Goal: Information Seeking & Learning: Learn about a topic

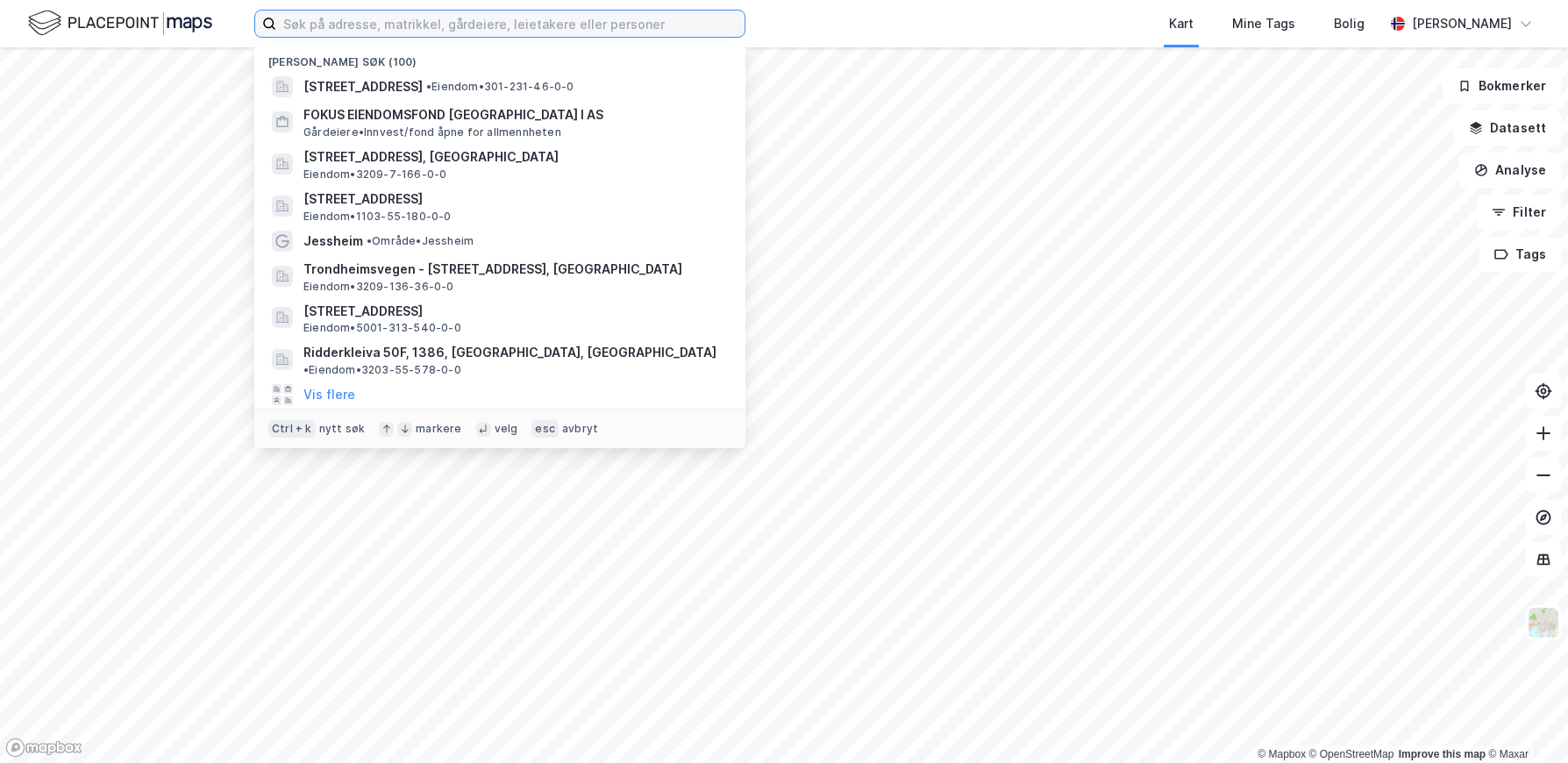
click at [401, 31] on input at bounding box center [510, 24] width 468 height 27
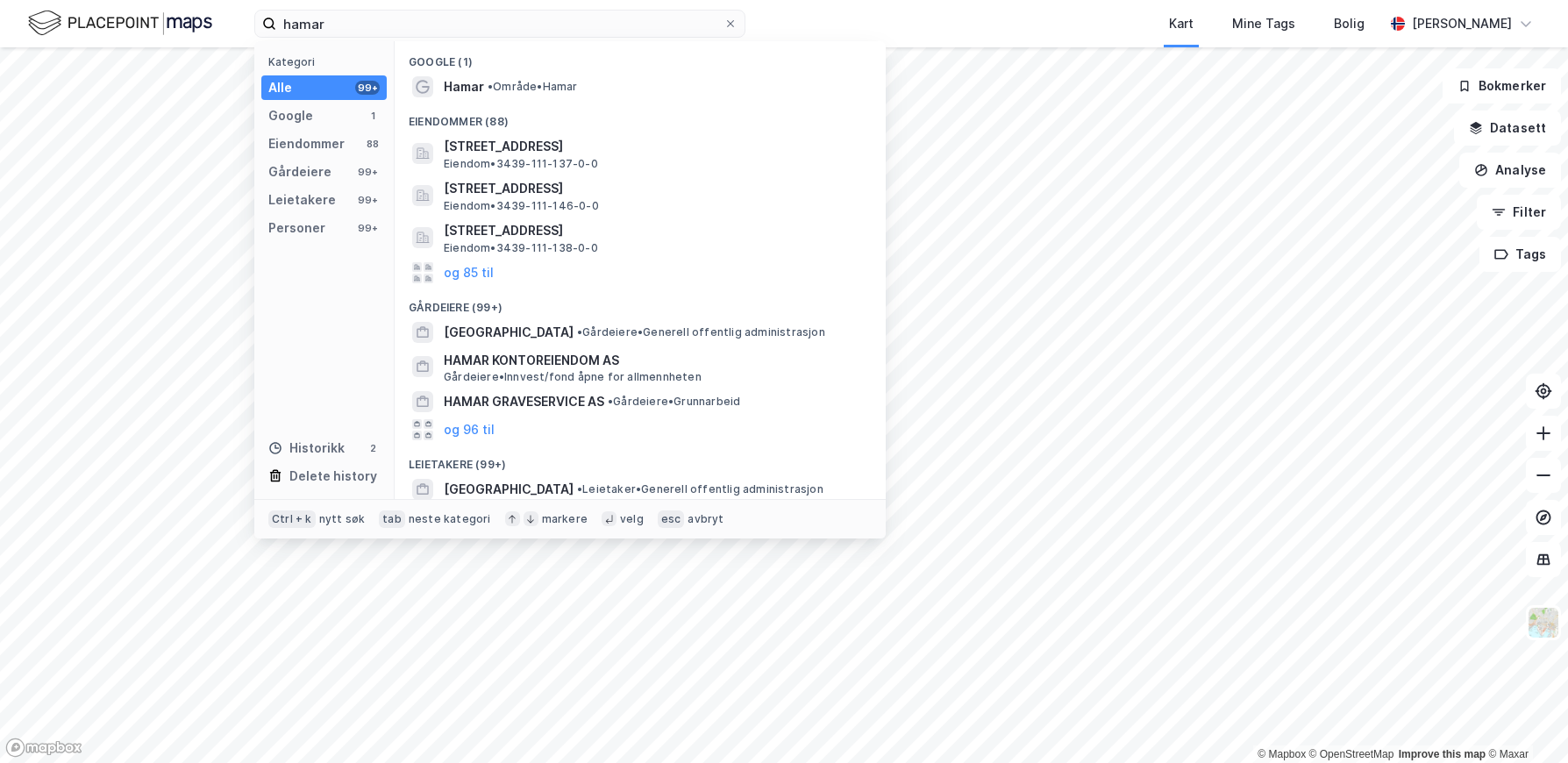
click at [510, 139] on span "[STREET_ADDRESS]" at bounding box center [654, 147] width 421 height 21
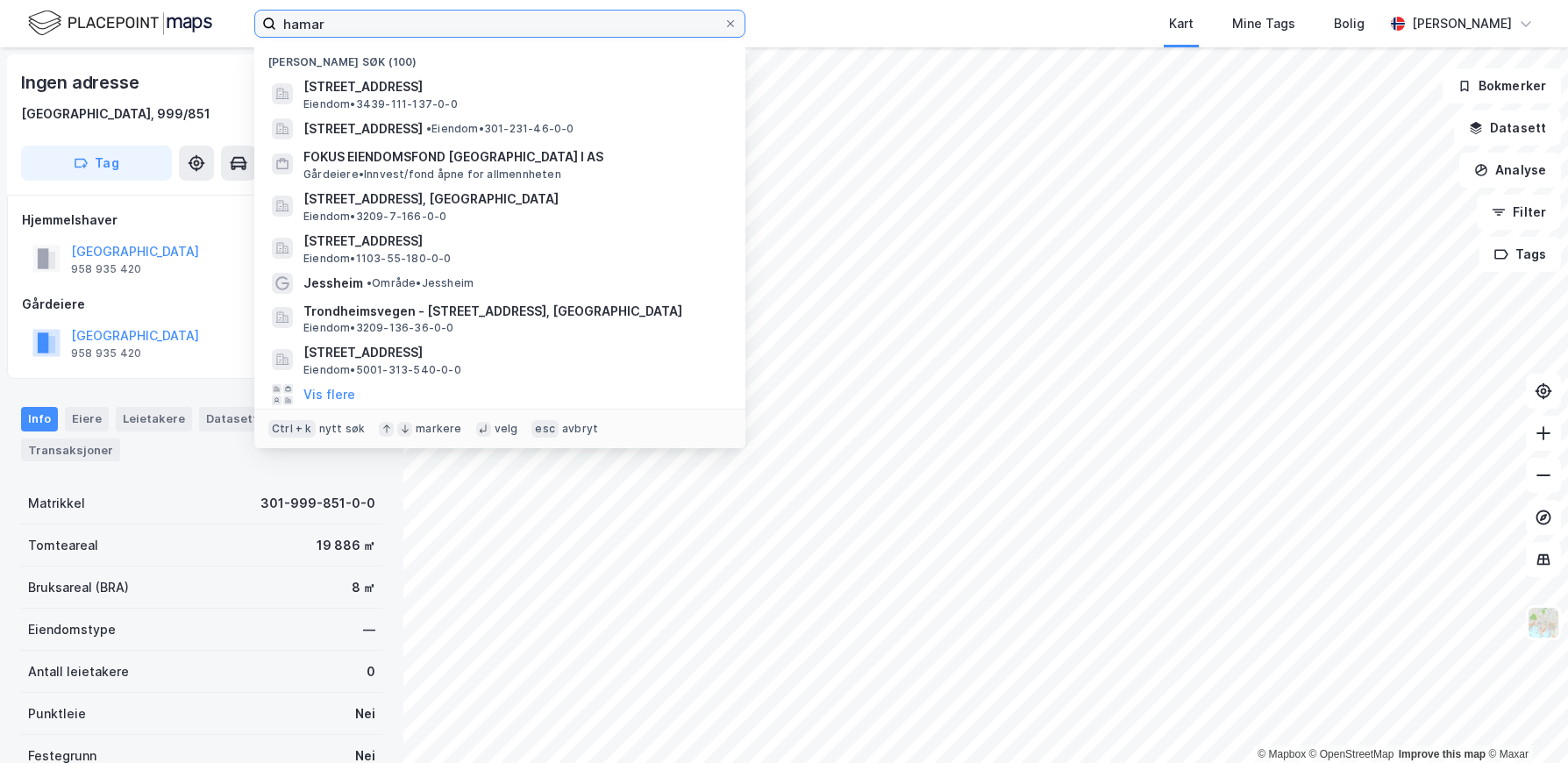
click at [333, 24] on input "hamar" at bounding box center [500, 24] width 447 height 27
click at [370, 26] on input "hamar" at bounding box center [500, 24] width 447 height 27
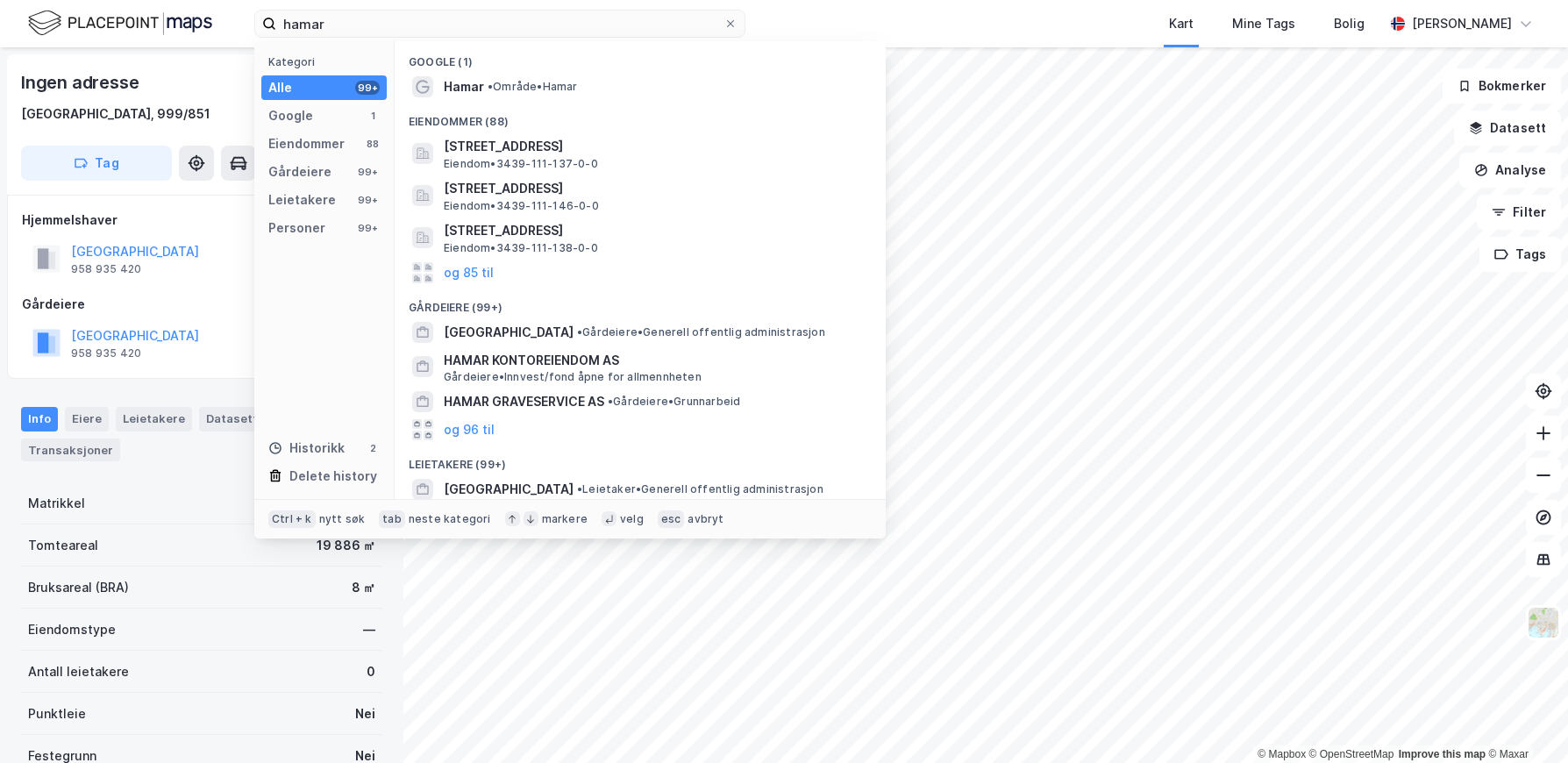
click at [564, 98] on div "Hamar • Område • [GEOGRAPHIC_DATA]" at bounding box center [640, 86] width 463 height 28
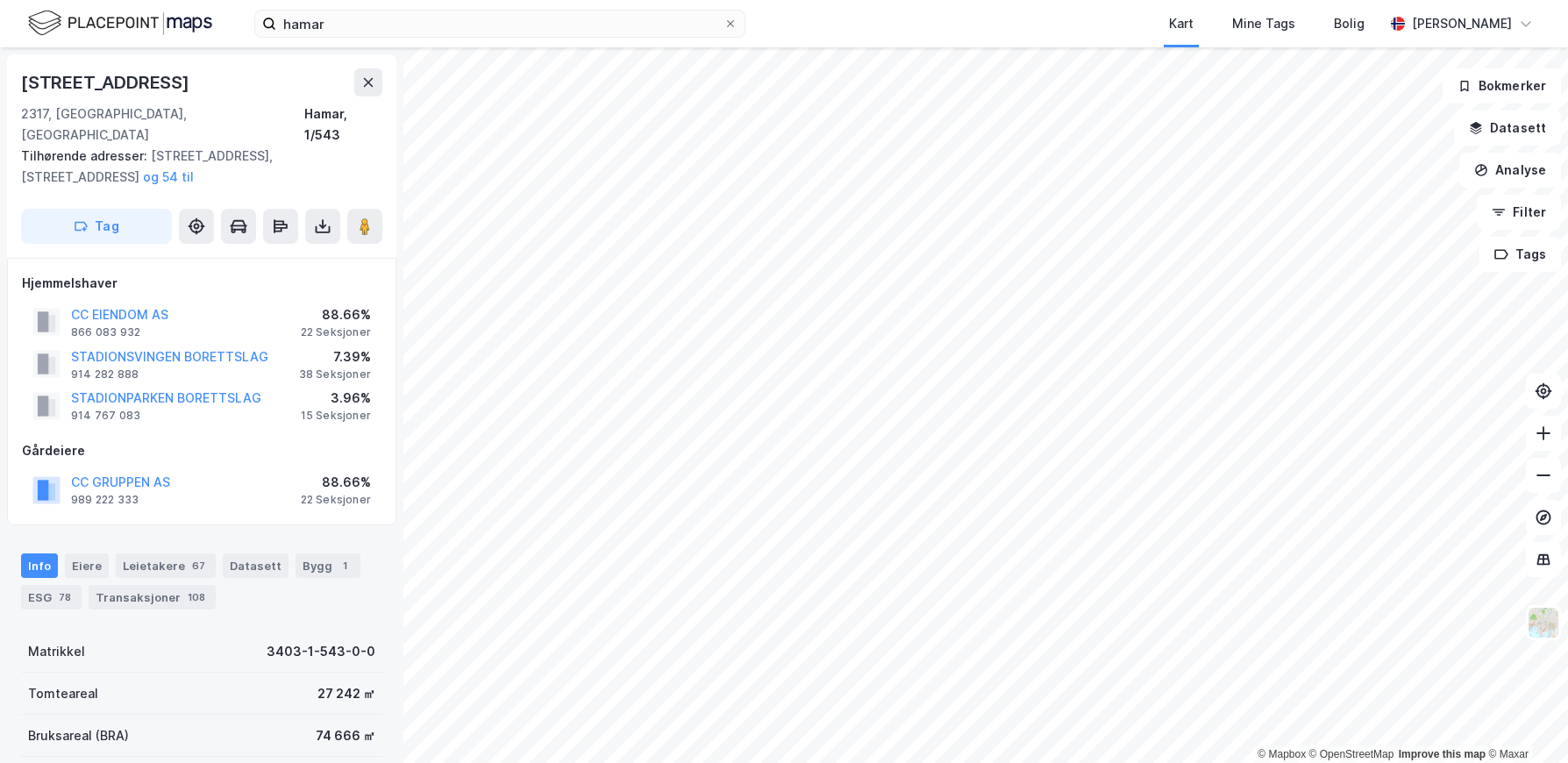
click at [117, 493] on div "989 222 333" at bounding box center [105, 500] width 68 height 14
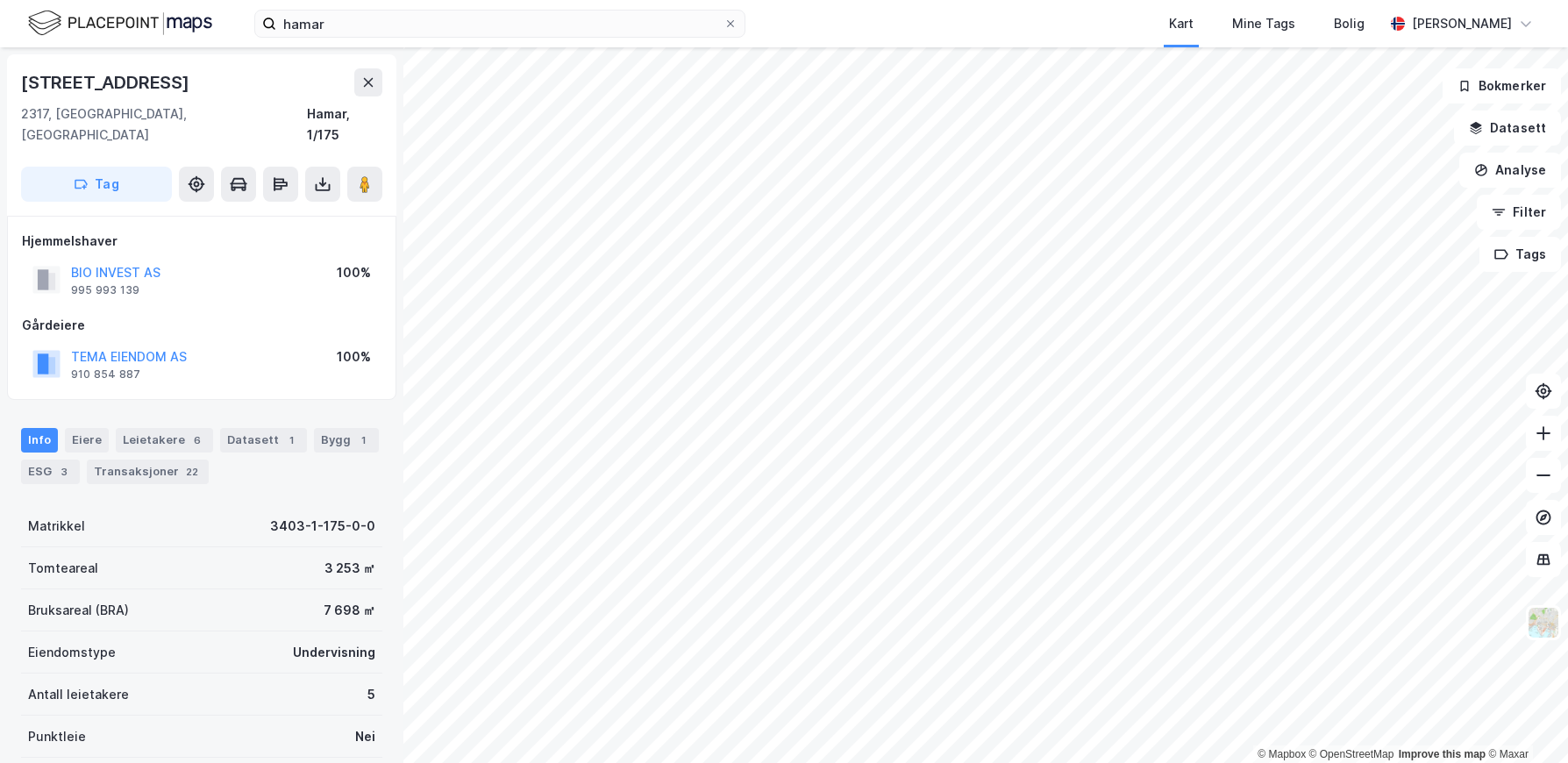
click at [1511, 162] on button "Analyse" at bounding box center [1510, 170] width 102 height 35
click at [1382, 172] on div "Mål avstand" at bounding box center [1358, 171] width 152 height 15
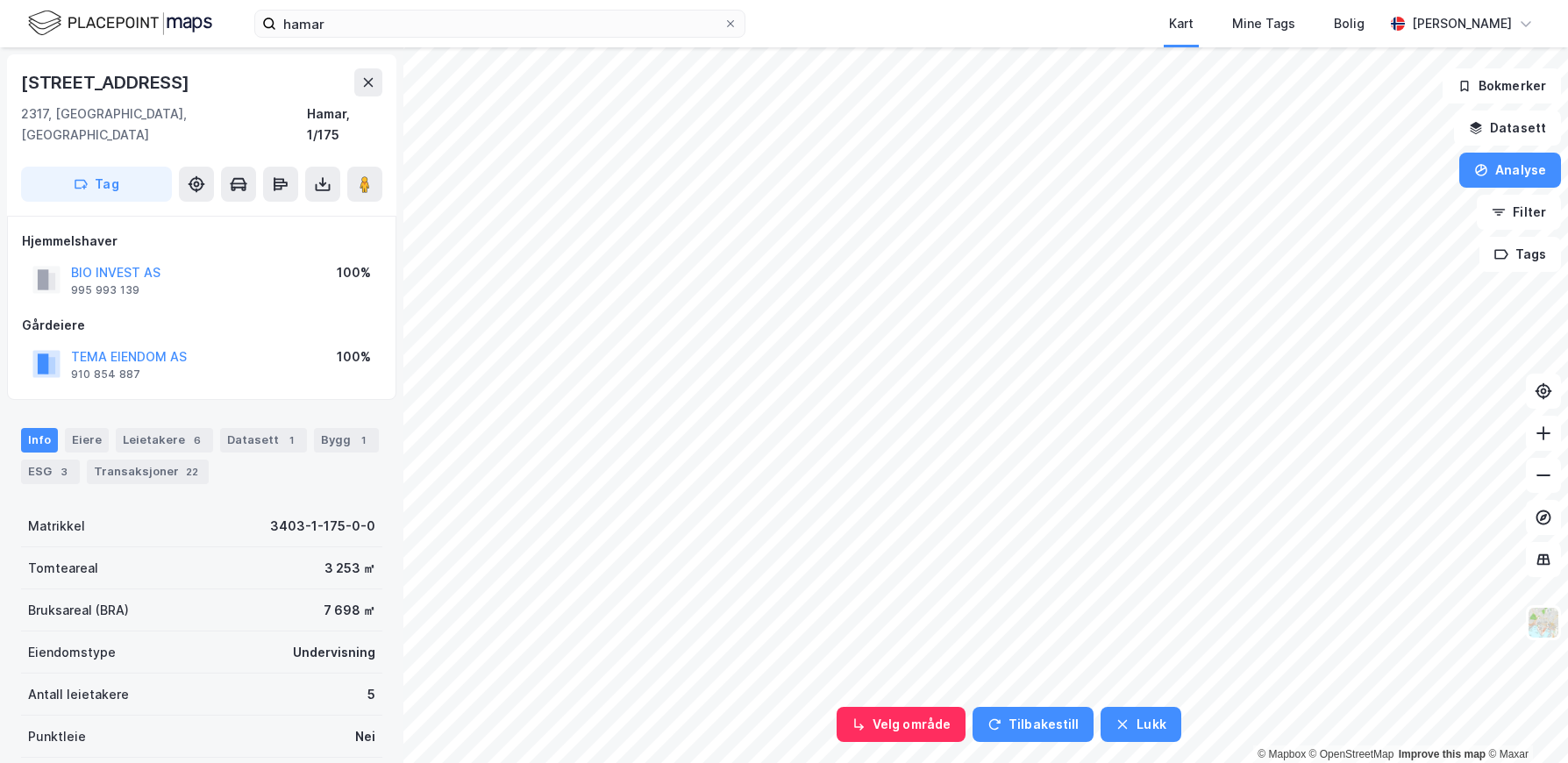
click at [1491, 177] on button "Analyse" at bounding box center [1510, 170] width 102 height 35
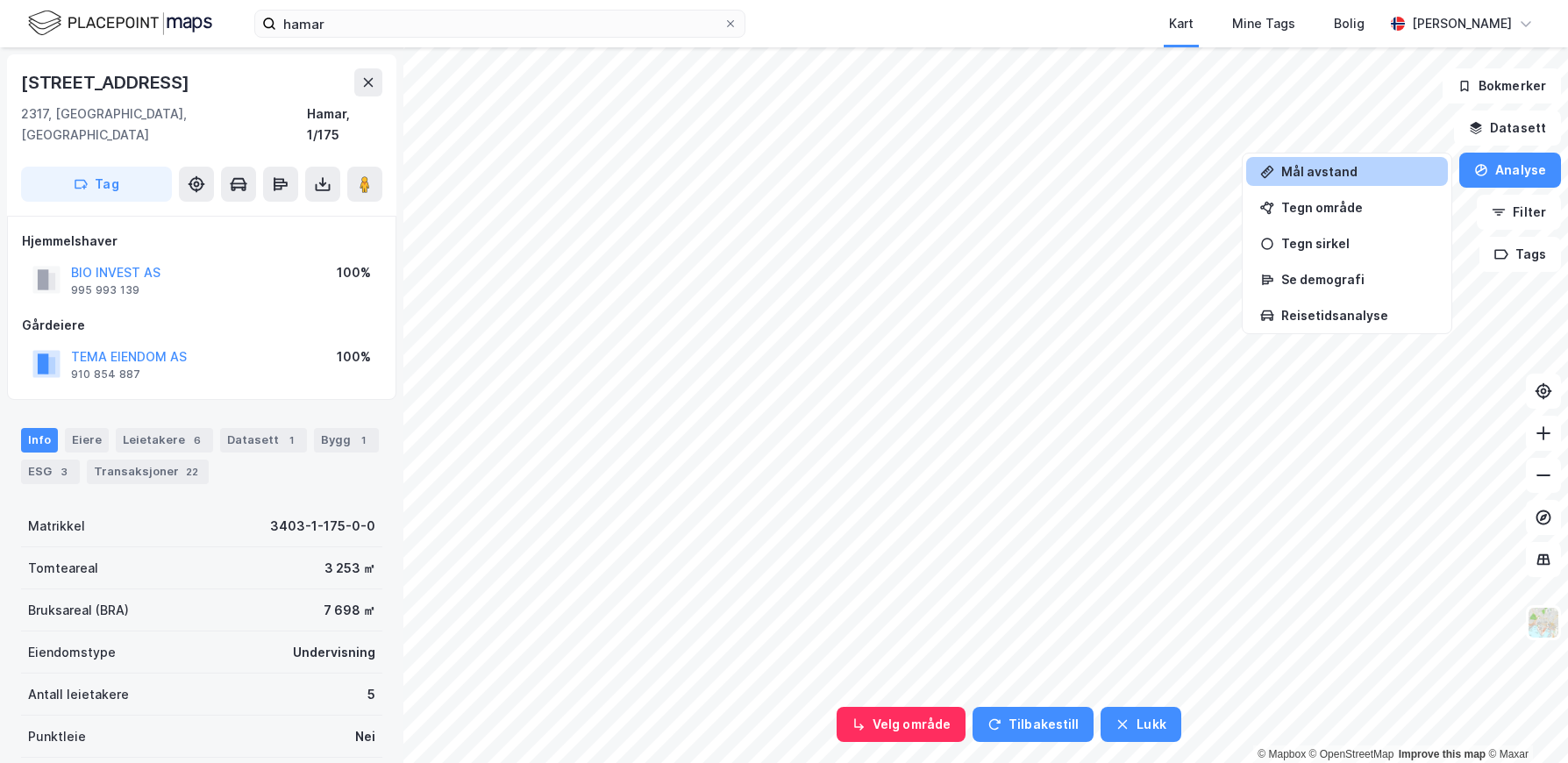
click at [1338, 182] on div "Mål avstand" at bounding box center [1347, 171] width 202 height 29
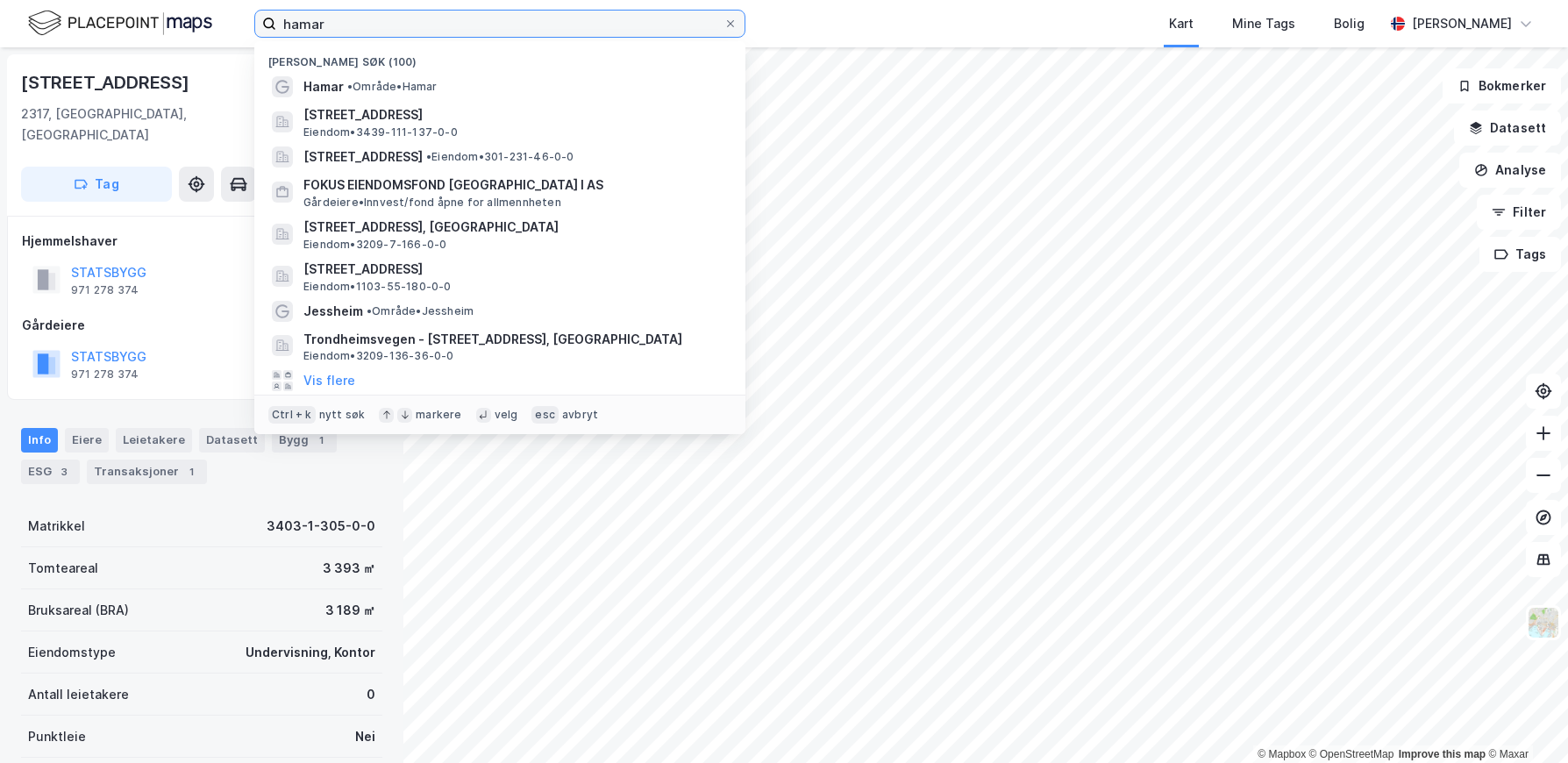
drag, startPoint x: 390, startPoint y: 12, endPoint x: 179, endPoint y: 13, distance: 211.0
click at [179, 13] on div "hamar Nylige søk (100) [GEOGRAPHIC_DATA] • Område • Hamar [STREET_ADDRESS] • 34…" at bounding box center [784, 24] width 1568 height 48
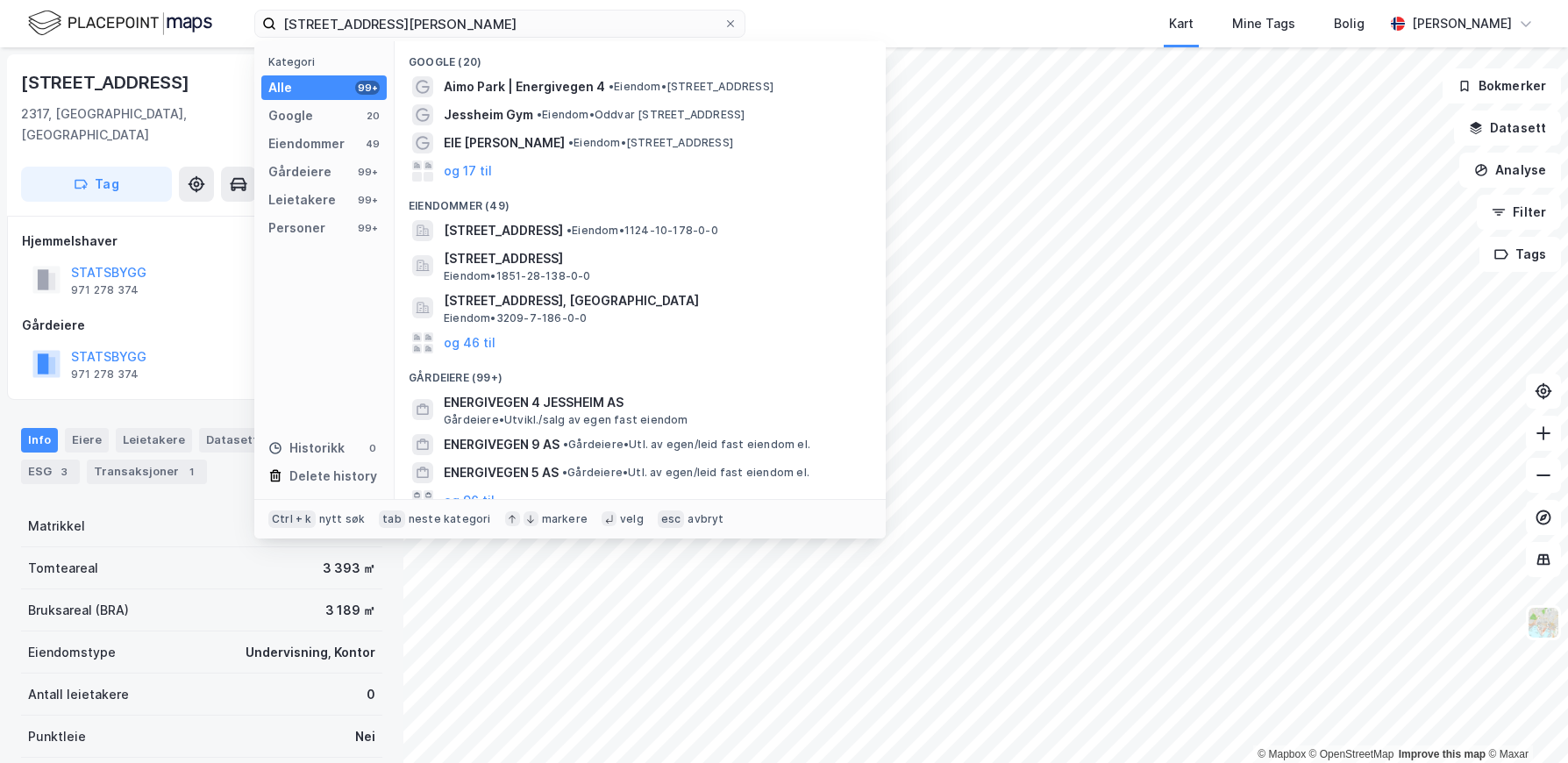
click at [711, 307] on span "[STREET_ADDRESS], [GEOGRAPHIC_DATA]" at bounding box center [654, 301] width 421 height 21
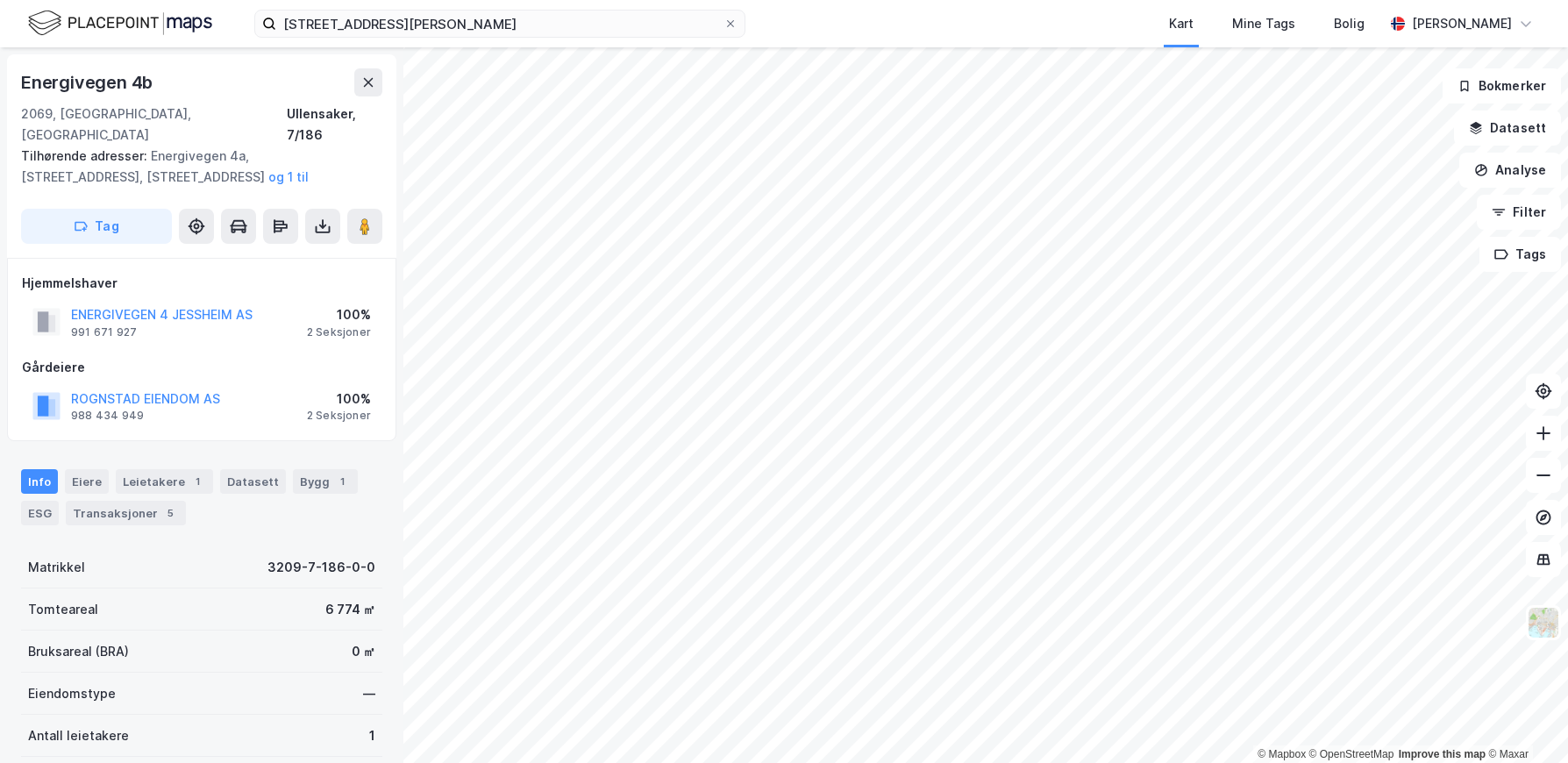
click at [46, 501] on div "ESG" at bounding box center [40, 513] width 38 height 25
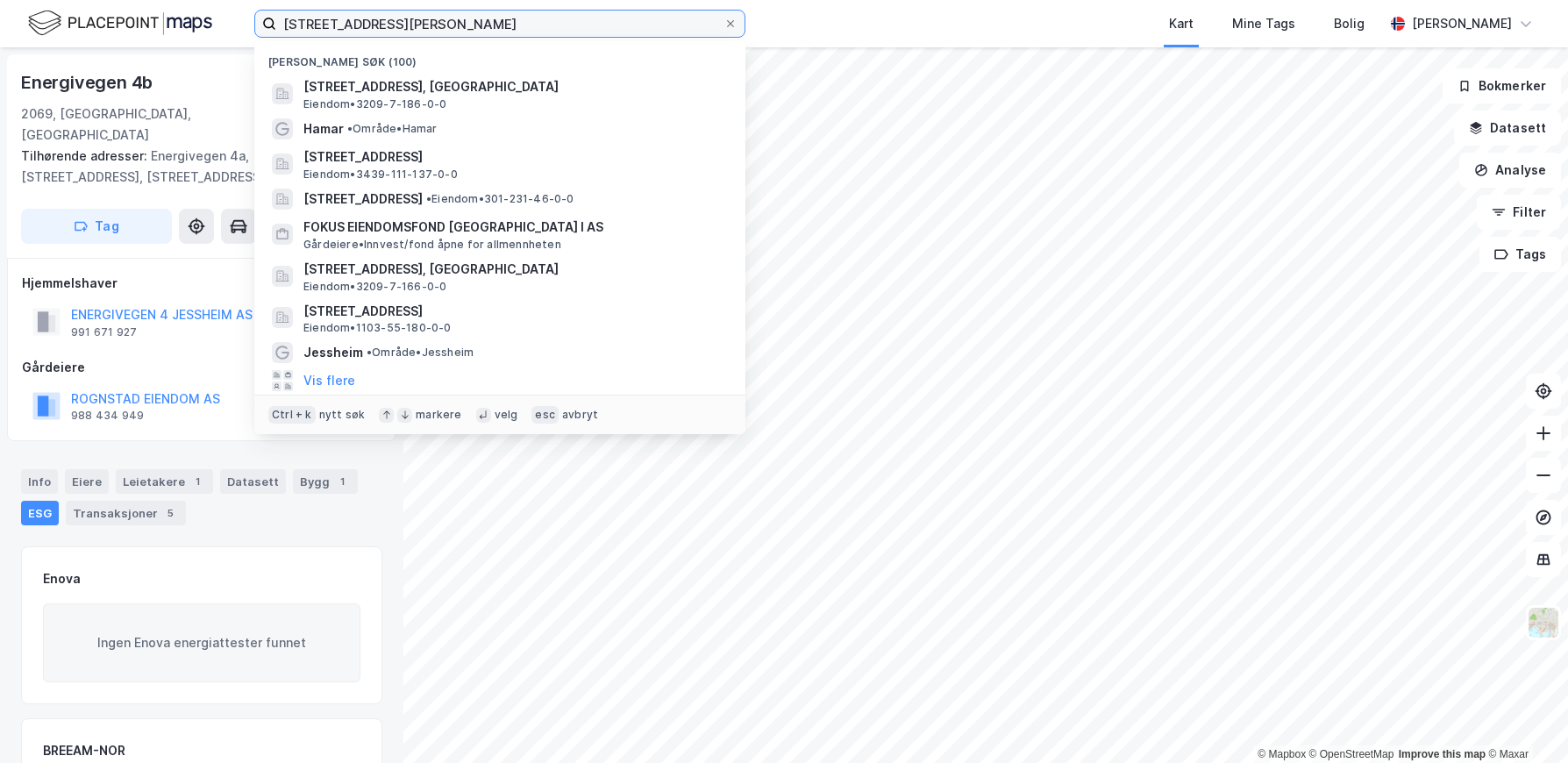
drag, startPoint x: 443, startPoint y: 18, endPoint x: 184, endPoint y: 13, distance: 259.0
click at [184, 13] on div "energivegen 4, [PERSON_NAME] søk (100) [STREET_ADDRESS], ULLENSAKER Eiendom • 3…" at bounding box center [784, 24] width 1568 height 48
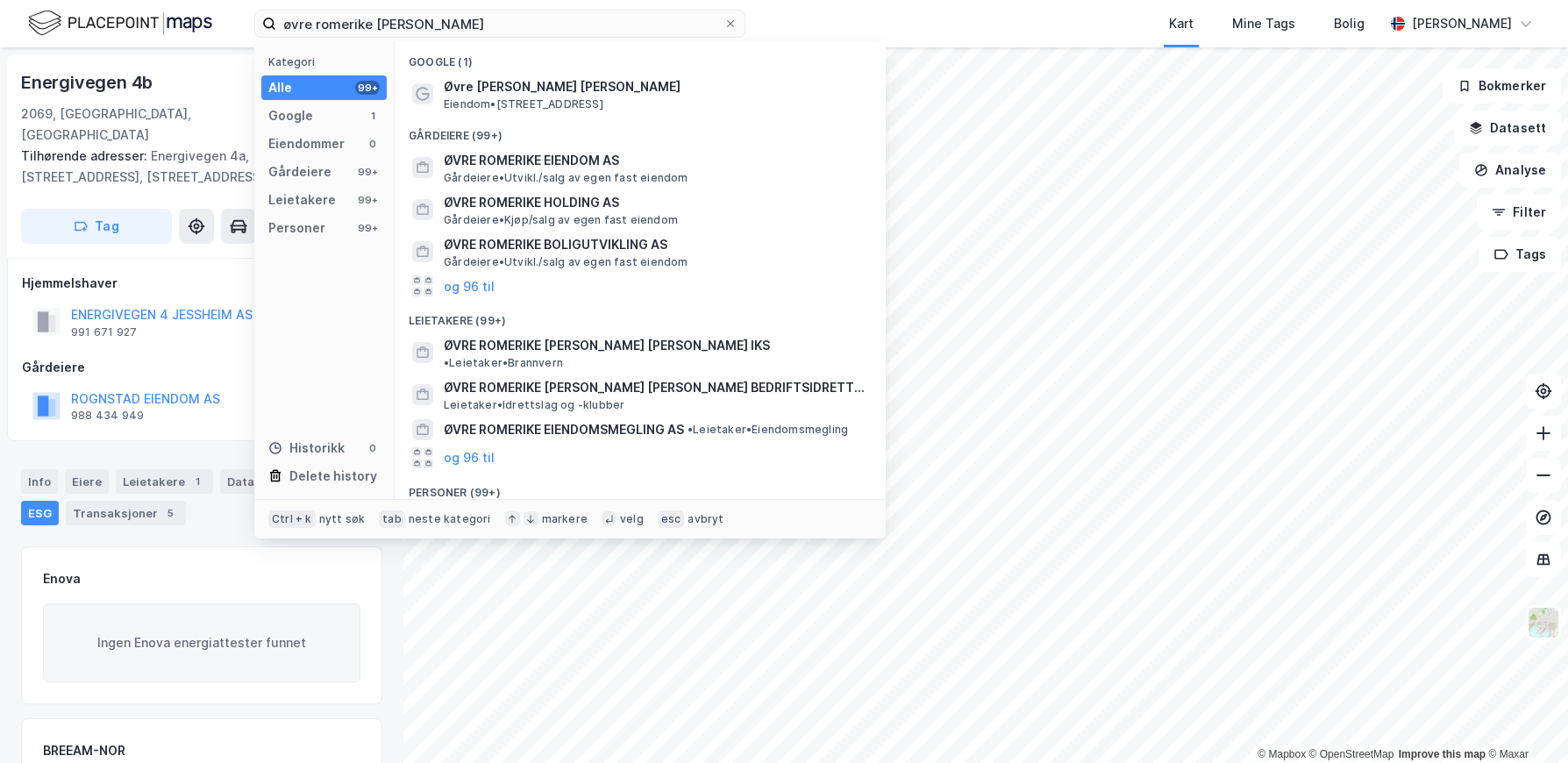
click at [625, 344] on span "ØVRE ROMERIKE [PERSON_NAME] [PERSON_NAME] IKS" at bounding box center [606, 346] width 327 height 21
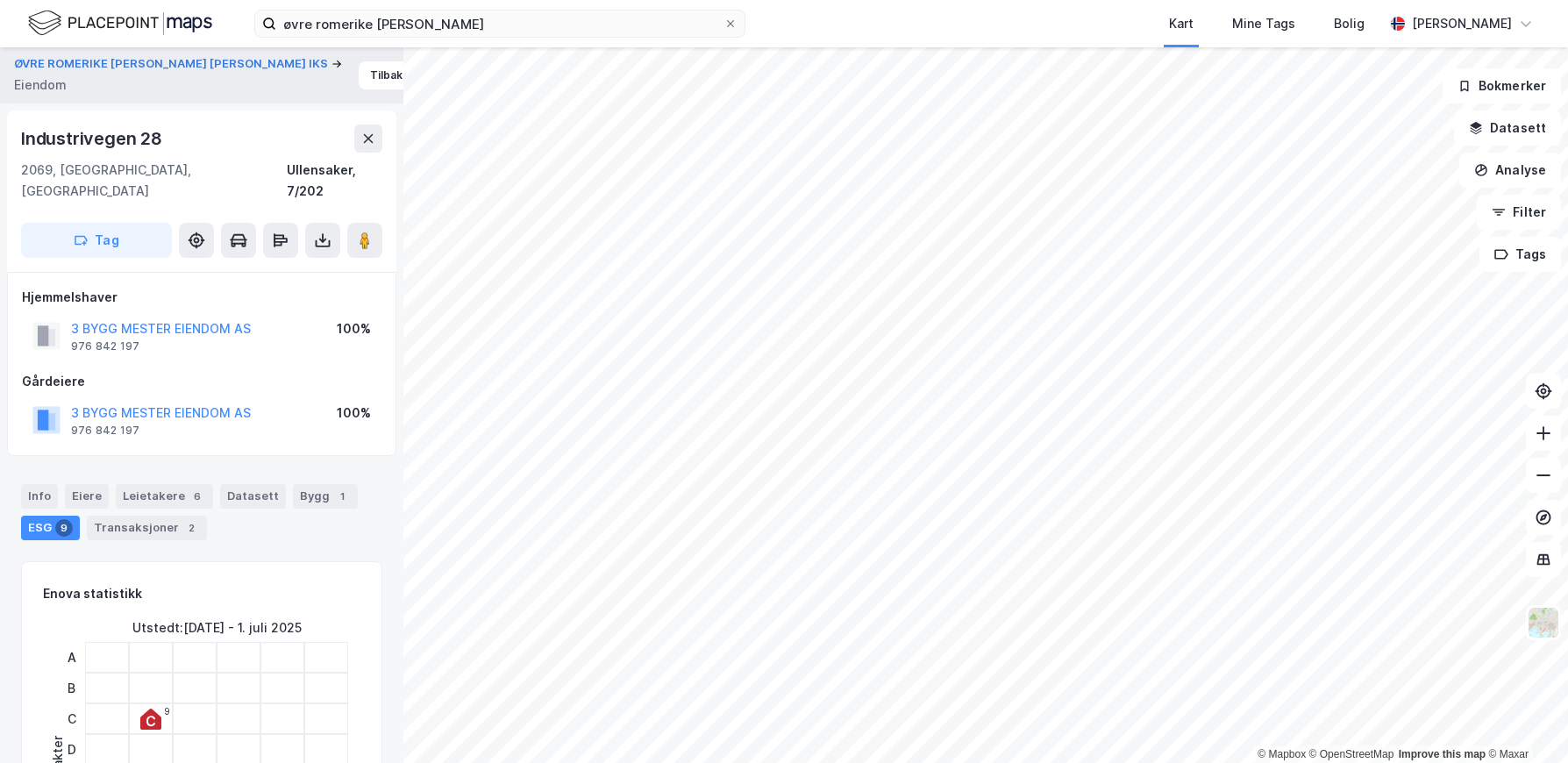
click at [365, 232] on button at bounding box center [365, 240] width 35 height 35
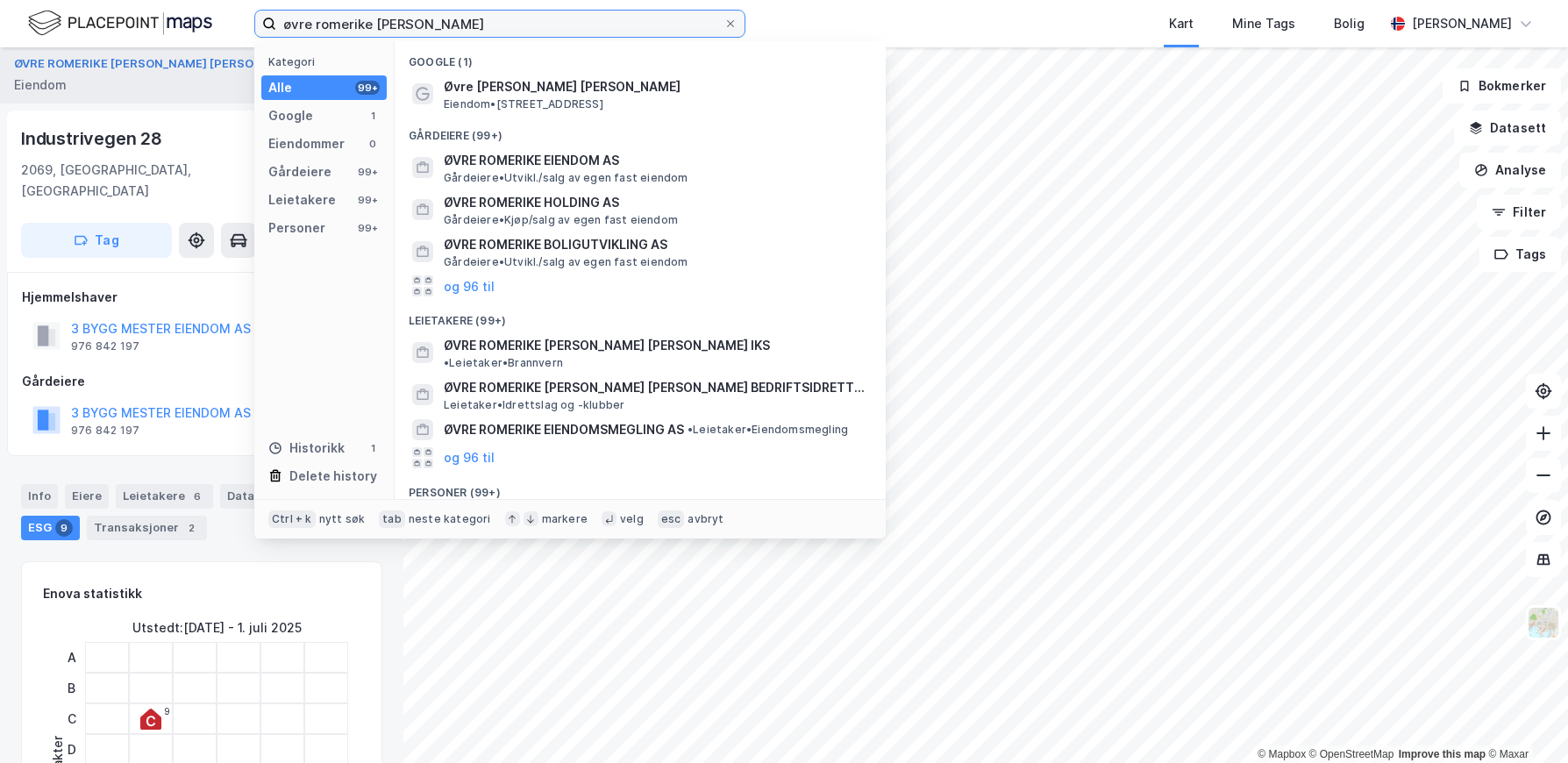
drag, startPoint x: 462, startPoint y: 27, endPoint x: 172, endPoint y: 23, distance: 290.0
click at [172, 23] on div "øvre romerike [PERSON_NAME] Kategori Alle 99+ Google 1 Eiendommer 0 Gårdeiere 9…" at bounding box center [784, 24] width 1568 height 48
paste input "[STREET_ADDRESS]"
type input "[STREET_ADDRESS]"
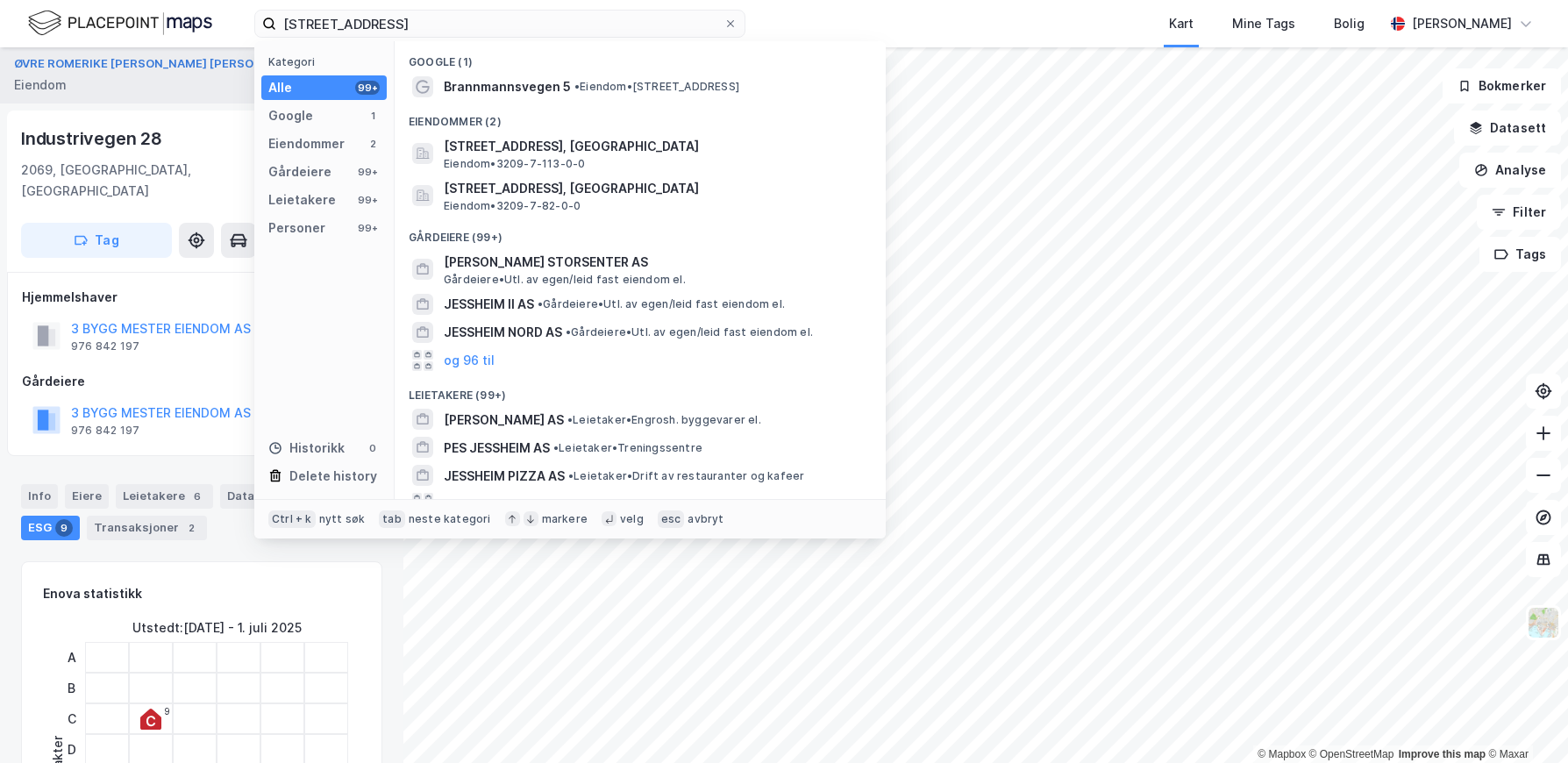
click at [532, 82] on span "Brannmannsvegen 5" at bounding box center [507, 87] width 128 height 21
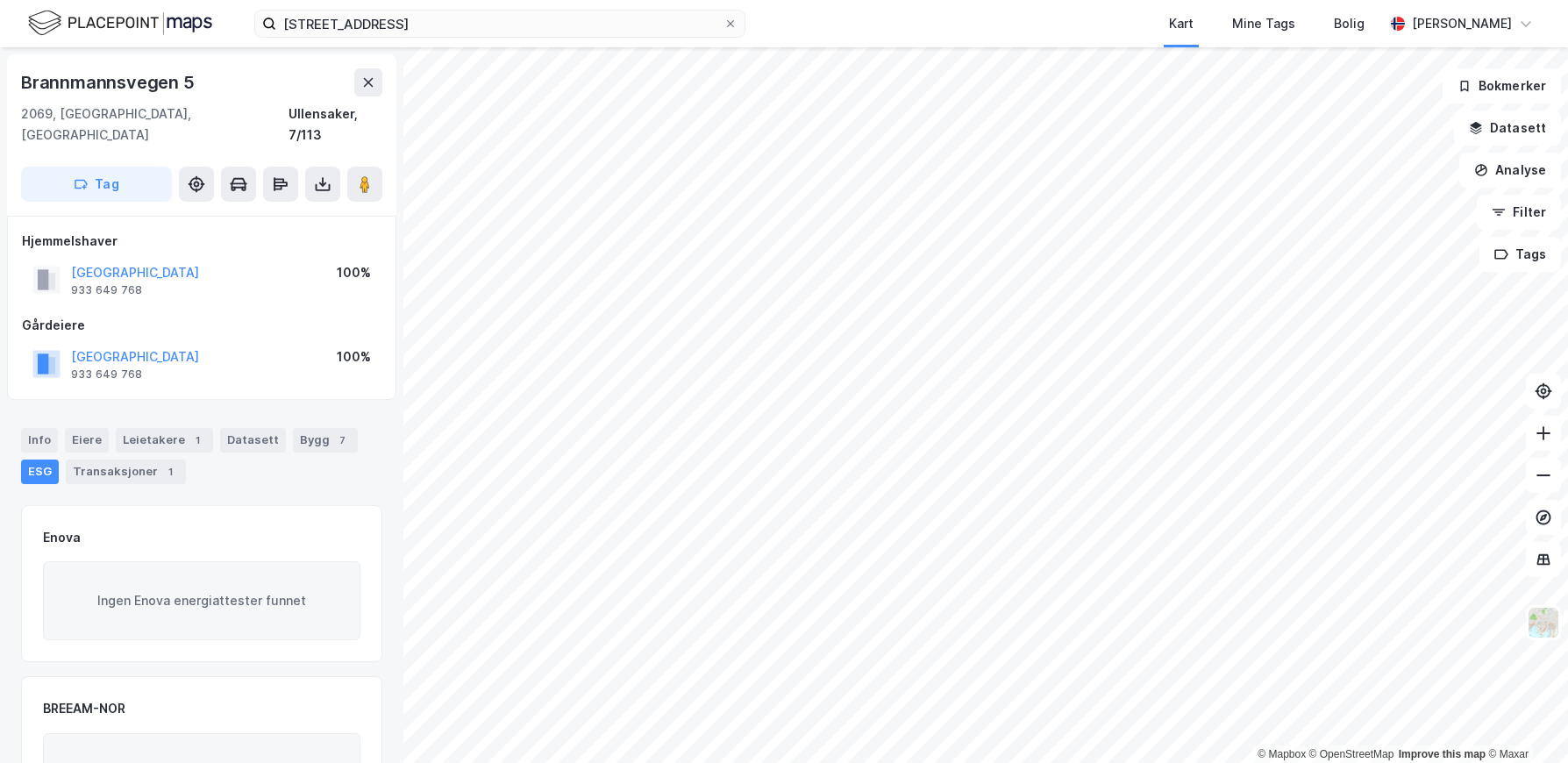
click at [370, 175] on image at bounding box center [365, 184] width 10 height 17
